Goal: Information Seeking & Learning: Learn about a topic

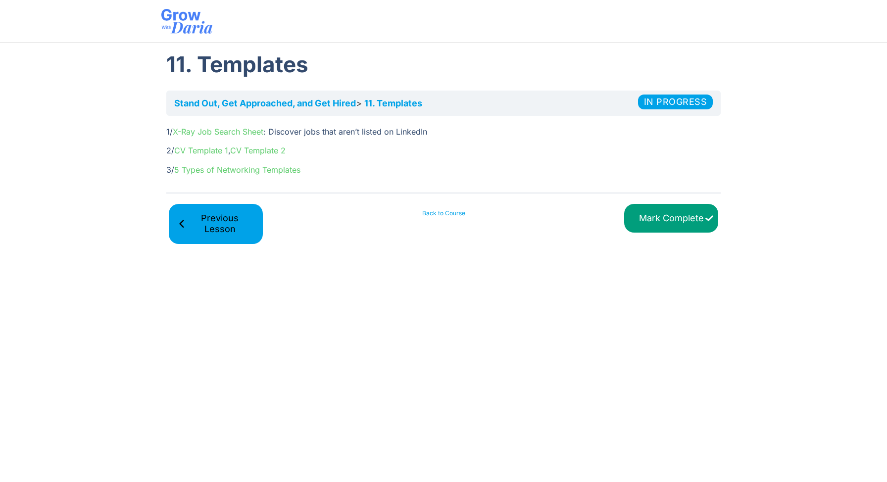
click at [444, 215] on link "Back to Course" at bounding box center [443, 213] width 94 height 9
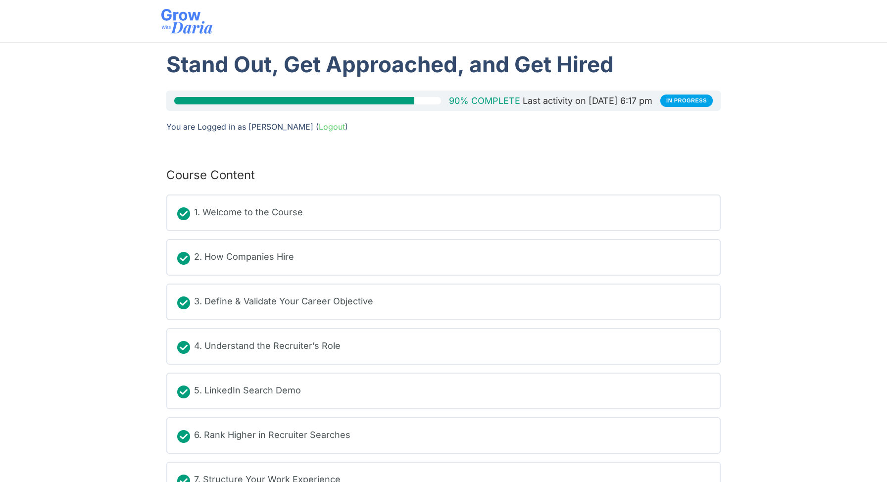
scroll to position [207, 0]
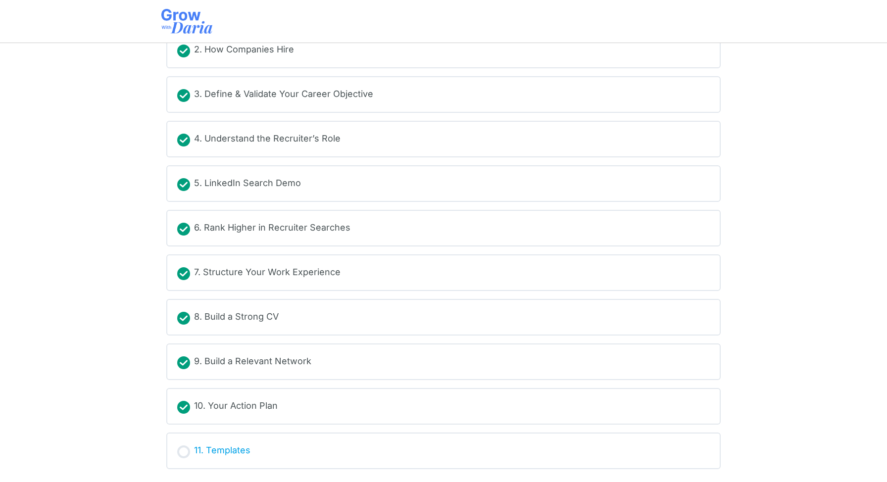
click at [218, 448] on div "11. Templates" at bounding box center [222, 450] width 56 height 15
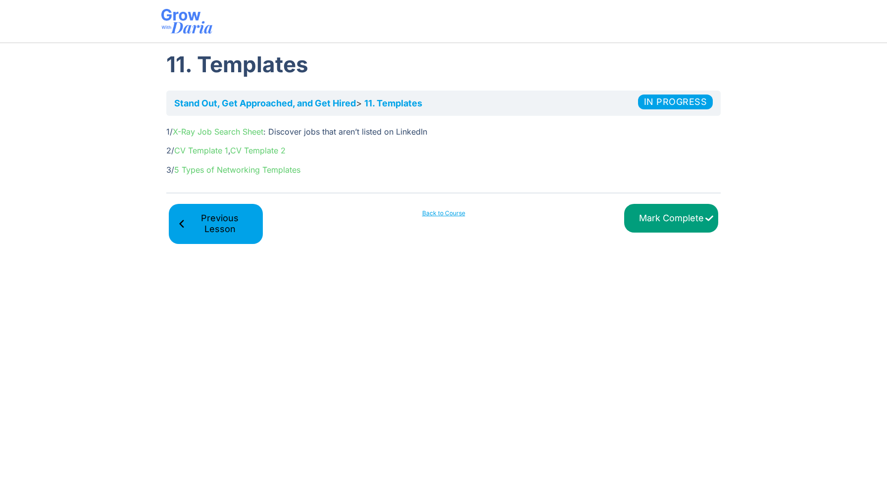
click at [215, 170] on link "5 Types of Networking Templates" at bounding box center [237, 170] width 126 height 10
click at [660, 224] on input "Mark Complete" at bounding box center [671, 218] width 94 height 29
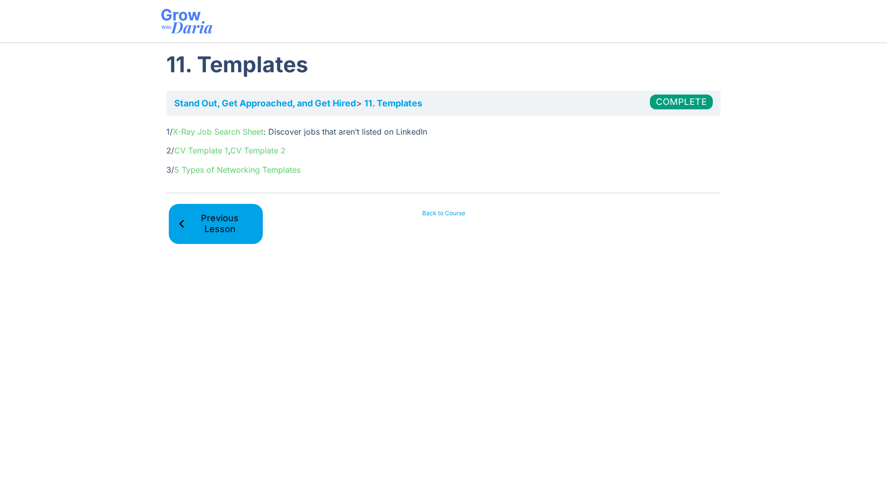
click at [438, 215] on link "Back to Course" at bounding box center [443, 213] width 94 height 9
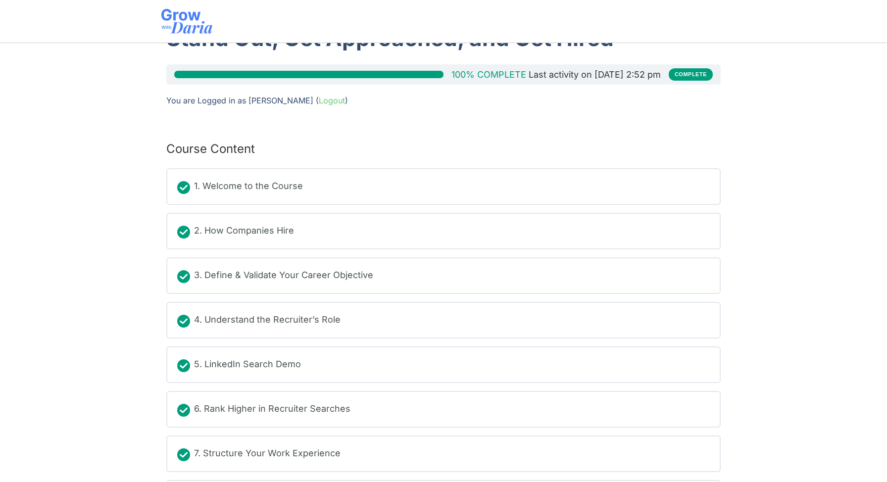
scroll to position [28, 0]
